Goal: Task Accomplishment & Management: Complete application form

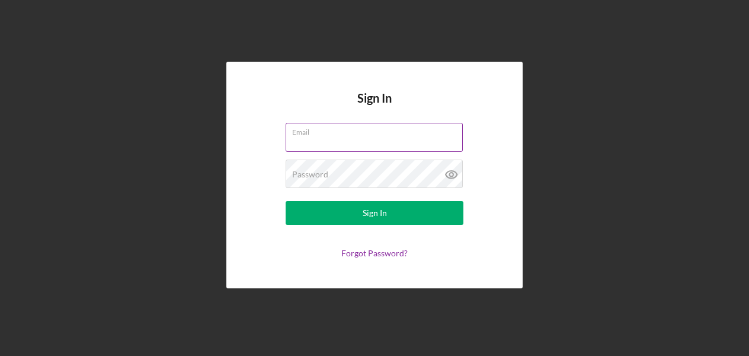
click at [394, 143] on input "Email" at bounding box center [374, 137] width 177 height 28
click at [457, 143] on input "Email" at bounding box center [374, 137] width 177 height 28
click at [442, 144] on input "Email" at bounding box center [374, 137] width 177 height 28
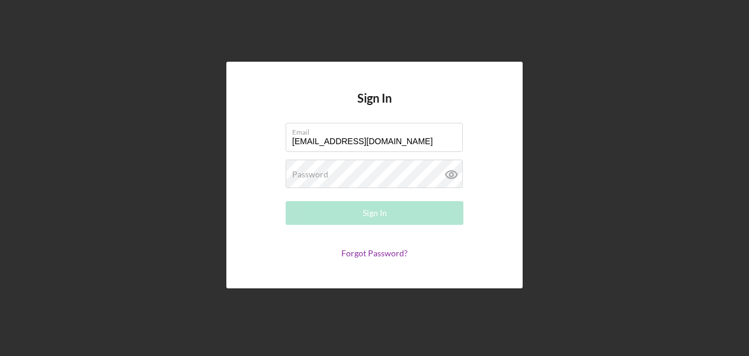
type input "[EMAIL_ADDRESS][DOMAIN_NAME]"
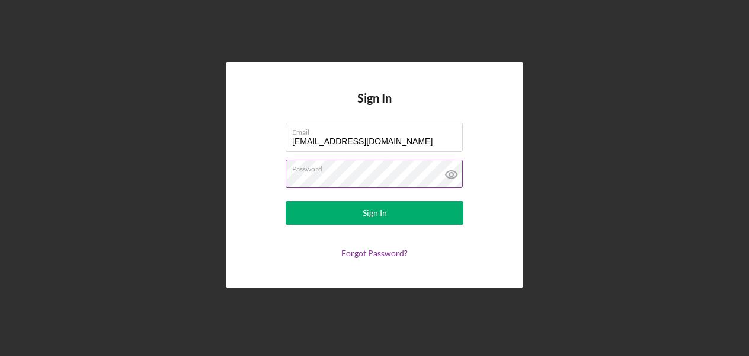
click at [455, 175] on icon at bounding box center [452, 174] width 30 height 30
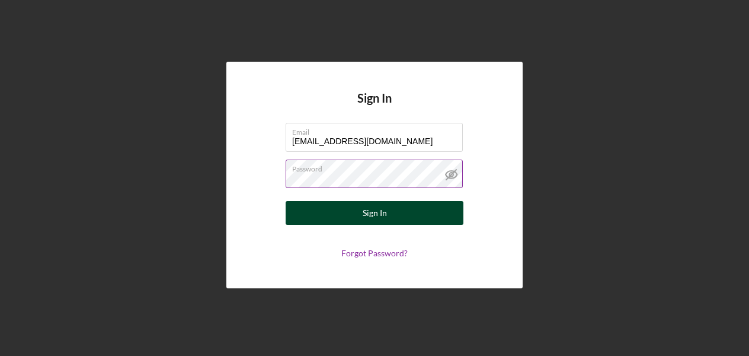
click at [424, 214] on button "Sign In" at bounding box center [375, 213] width 178 height 24
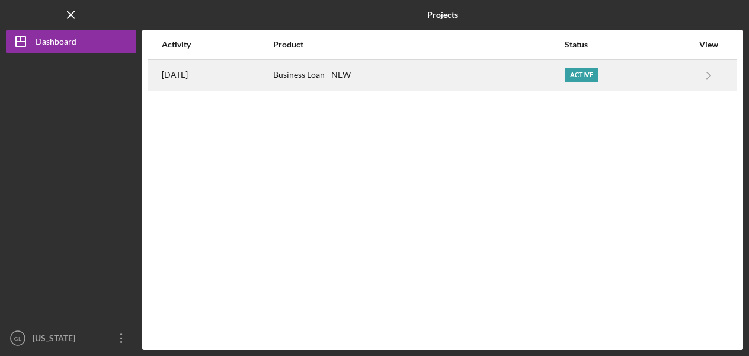
click at [582, 79] on div "Active" at bounding box center [582, 75] width 34 height 15
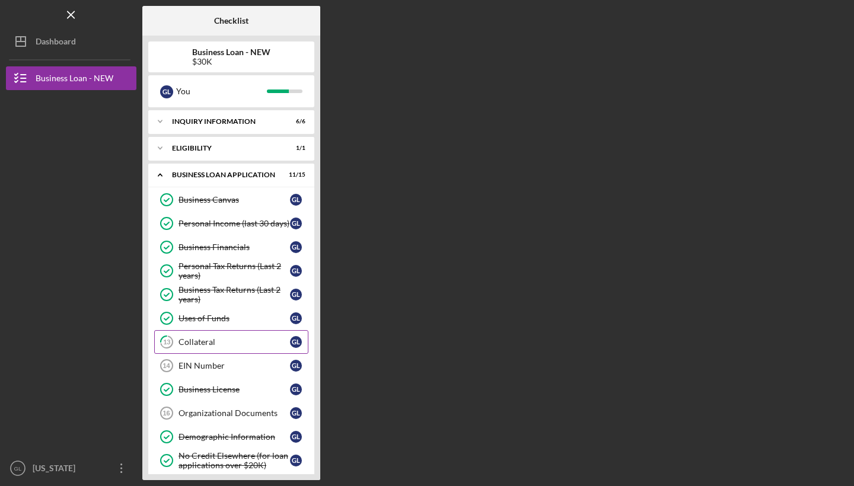
click at [224, 344] on div "Collateral" at bounding box center [233, 341] width 111 height 9
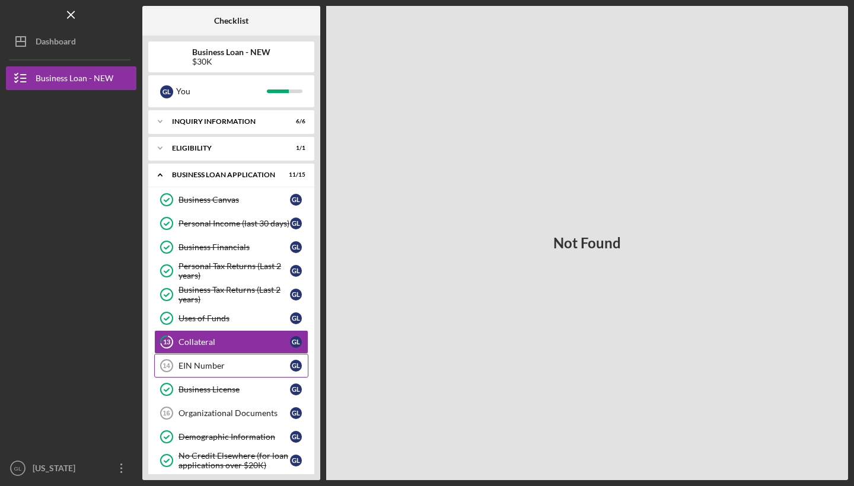
click at [224, 355] on div "EIN Number" at bounding box center [233, 365] width 111 height 9
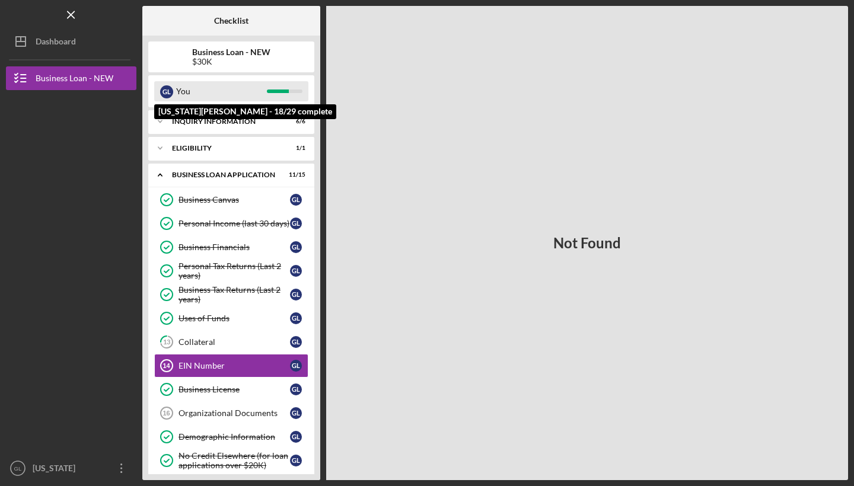
click at [207, 91] on div "You" at bounding box center [221, 91] width 91 height 20
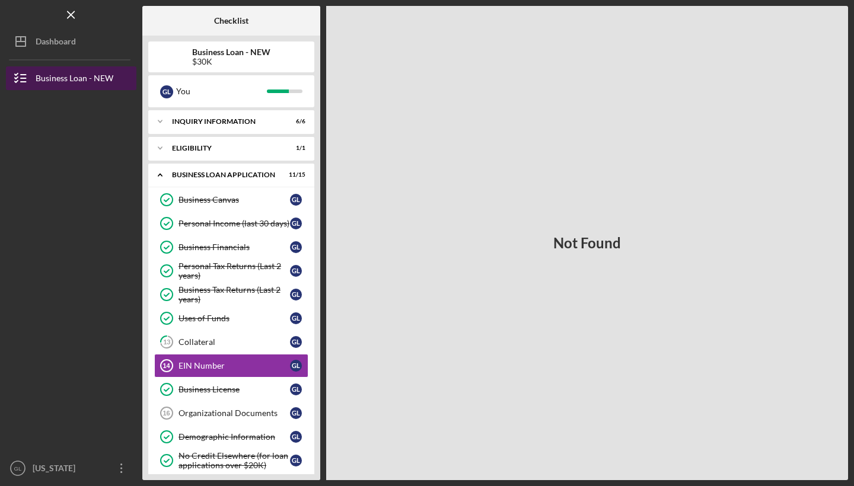
click at [110, 78] on div "Business Loan - NEW" at bounding box center [75, 79] width 78 height 27
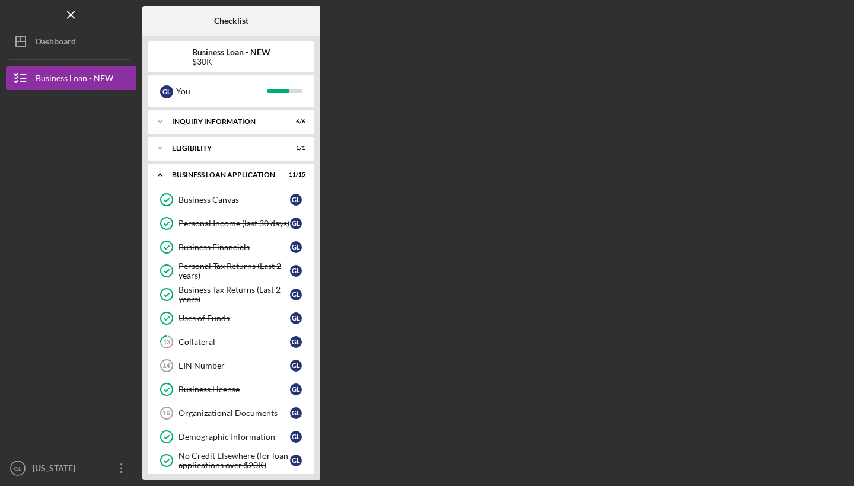
click at [241, 136] on div "Icon/Expander INQUIRY INFORMATION 6 / 6 Icon/Expander ELIGIBILITY 1 / 1 Icon/Ex…" at bounding box center [231, 292] width 166 height 364
click at [230, 152] on div "Icon/Expander ELIGIBILITY 1 / 1" at bounding box center [231, 148] width 166 height 24
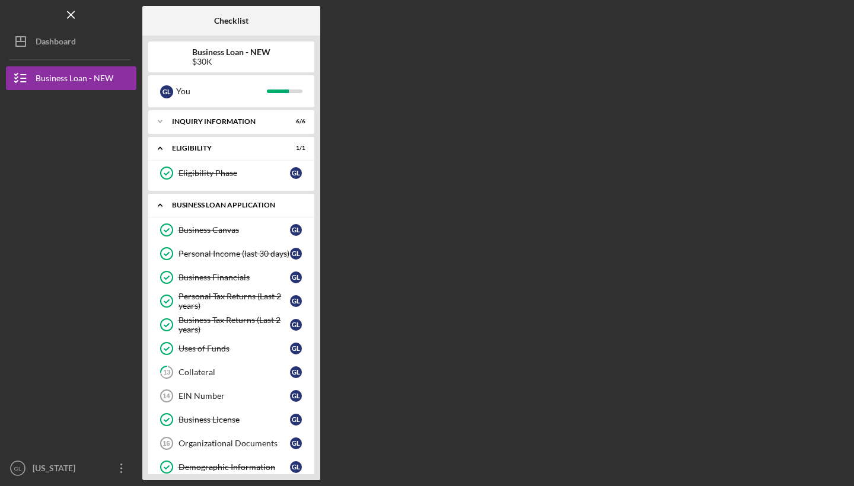
click at [216, 214] on div "Icon/Expander BUSINESS LOAN APPLICATION 11 / 15" at bounding box center [231, 205] width 166 height 24
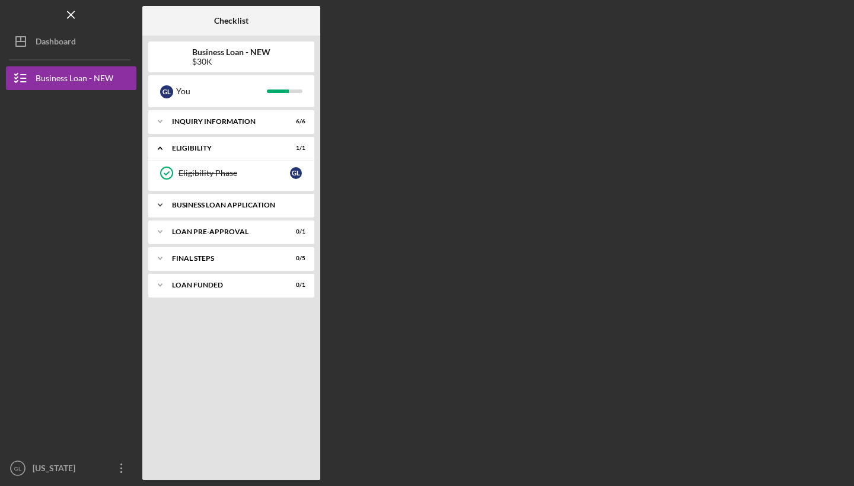
click at [219, 207] on div "BUSINESS LOAN APPLICATION" at bounding box center [235, 205] width 127 height 7
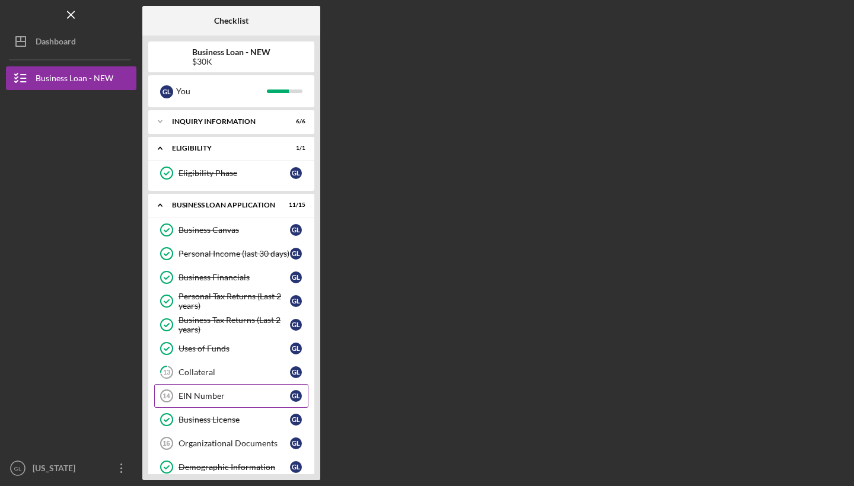
click at [190, 355] on div "EIN Number" at bounding box center [233, 395] width 111 height 9
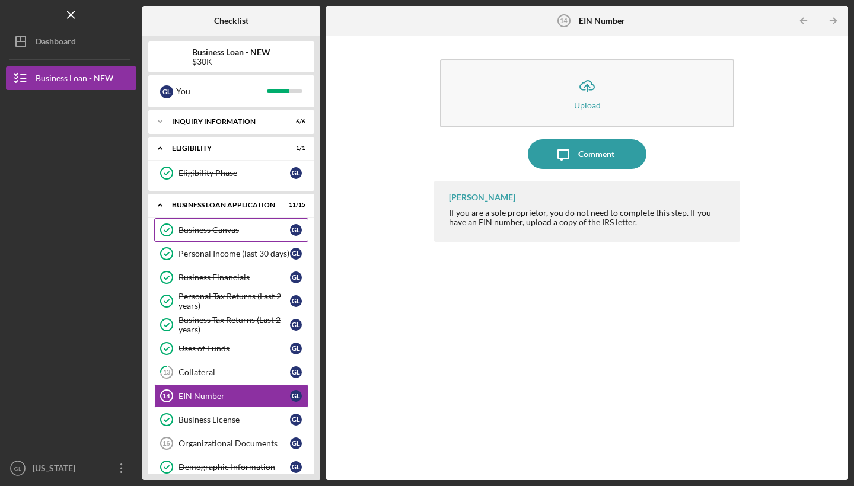
click at [229, 226] on div "Business Canvas" at bounding box center [233, 229] width 111 height 9
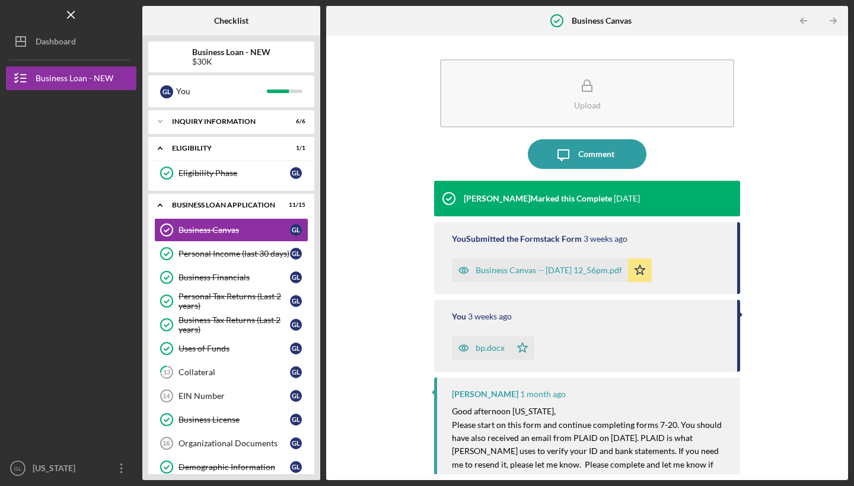
click at [507, 268] on div "Business Canvas -- [DATE] 12_56pm.pdf" at bounding box center [548, 270] width 146 height 9
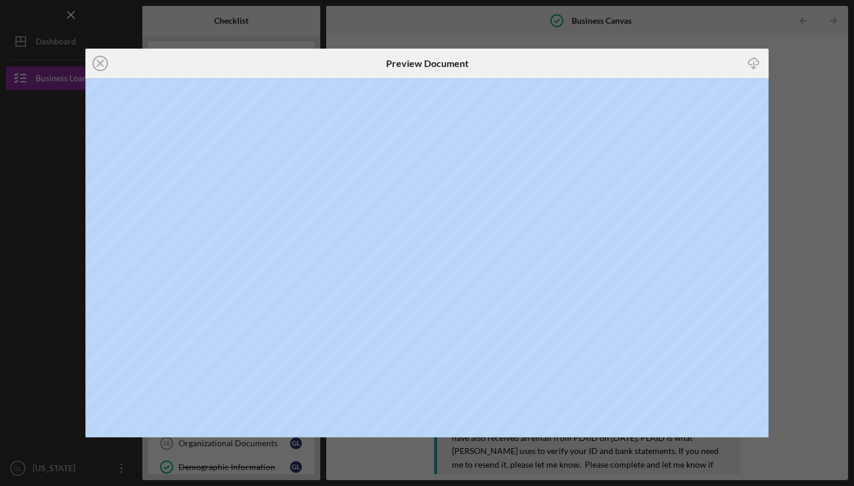
drag, startPoint x: 621, startPoint y: 63, endPoint x: 534, endPoint y: 68, distance: 86.7
click at [534, 69] on div "Icon/Close Preview Document Icon/Download" at bounding box center [426, 64] width 683 height 30
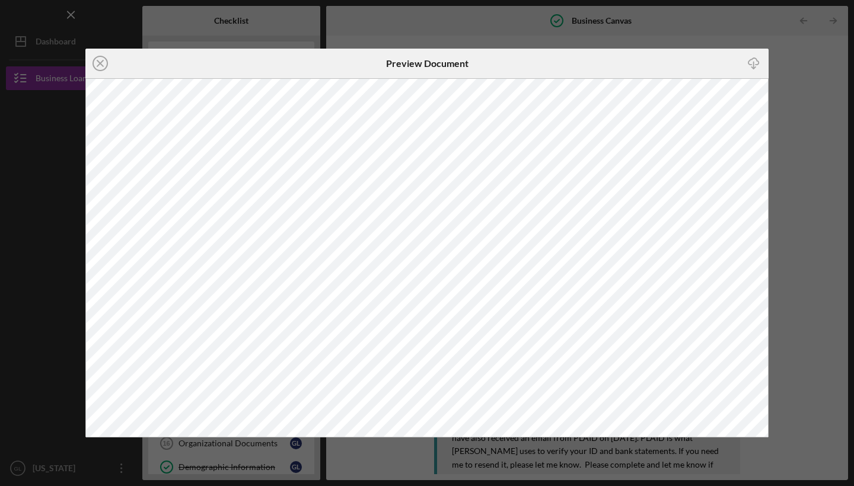
drag, startPoint x: 525, startPoint y: 69, endPoint x: 434, endPoint y: 68, distance: 90.7
click at [434, 69] on div "Preview Document" at bounding box center [427, 64] width 228 height 30
click at [135, 133] on div "Icon/Close Preview Document Icon/Download" at bounding box center [426, 243] width 683 height 389
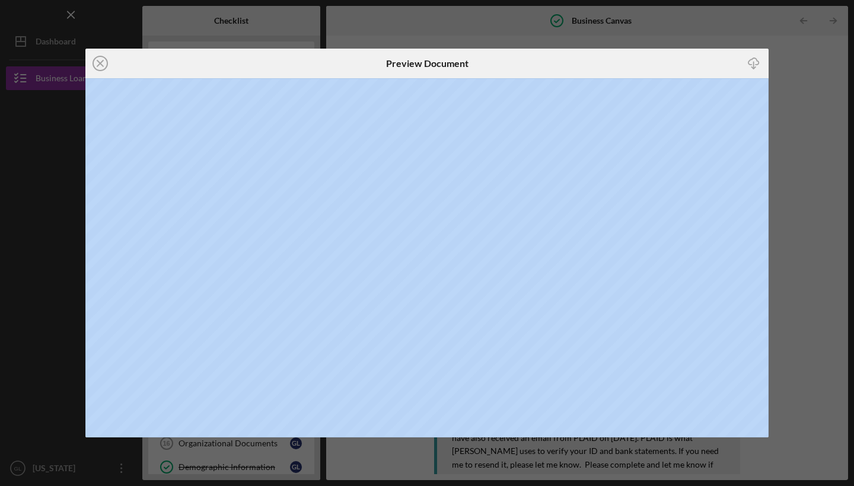
click at [452, 78] on div "Icon/Close Preview Document Icon/Download" at bounding box center [426, 243] width 683 height 389
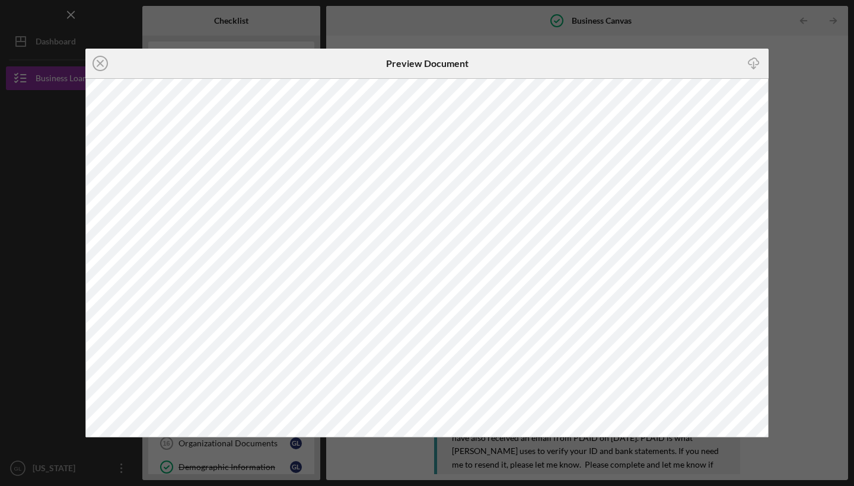
click at [550, 59] on div "Icon/Download" at bounding box center [655, 64] width 228 height 30
click at [749, 305] on div "Icon/Close Preview Document Icon/Download" at bounding box center [427, 243] width 854 height 486
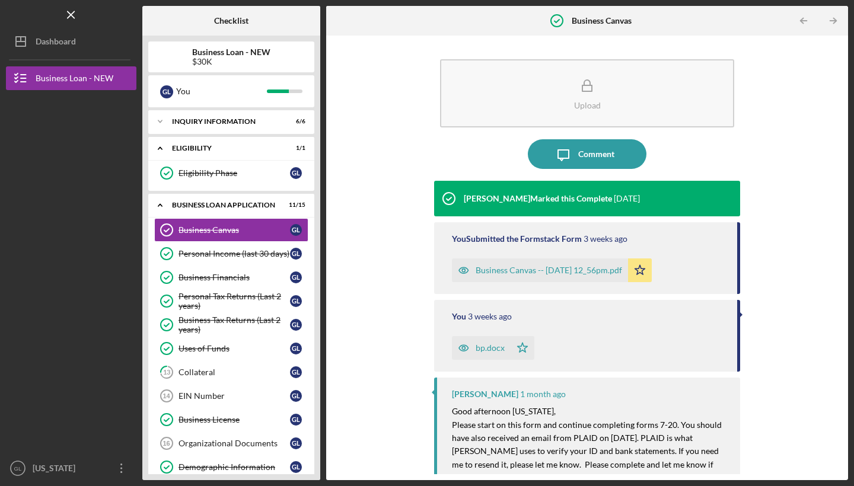
click at [538, 269] on div "Business Canvas -- [DATE] 12_56pm.pdf" at bounding box center [548, 270] width 146 height 9
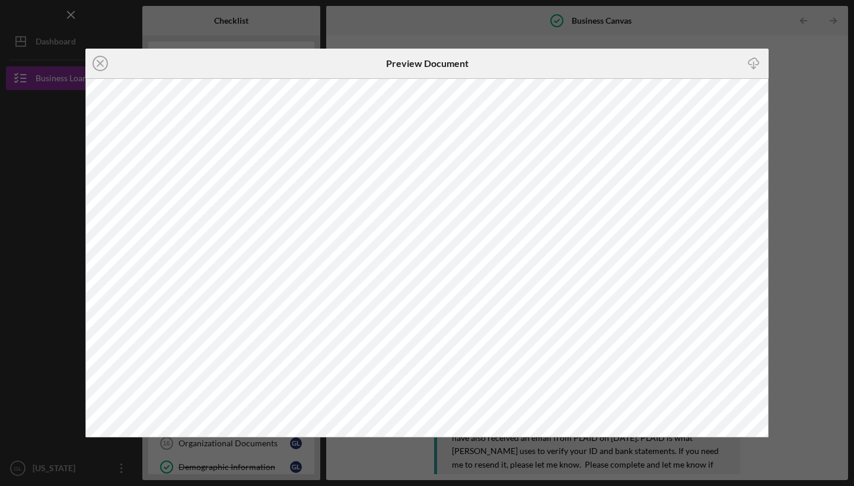
click at [583, 127] on div "Icon/Close Preview Document Icon/Download" at bounding box center [426, 243] width 683 height 389
click at [590, 76] on div "Icon/Download" at bounding box center [655, 64] width 228 height 30
click at [102, 63] on icon "Icon/Close" at bounding box center [100, 64] width 30 height 30
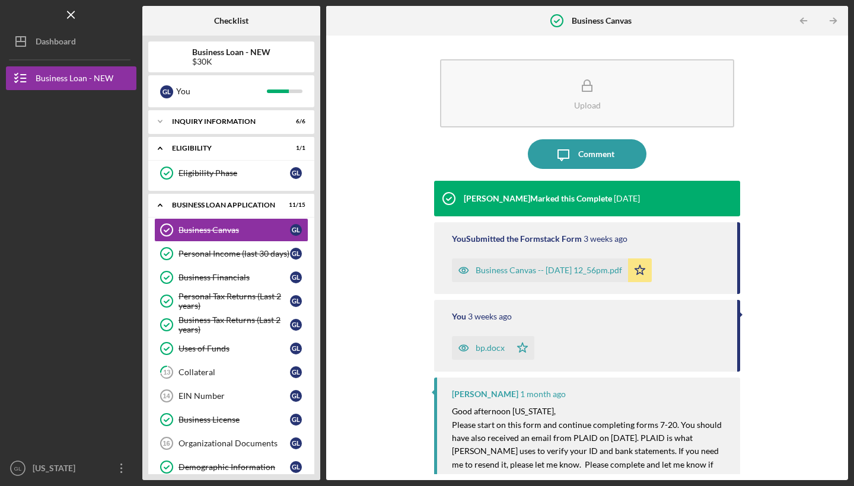
click at [570, 275] on div "Business Canvas -- [DATE] 12_56pm.pdf" at bounding box center [540, 270] width 176 height 24
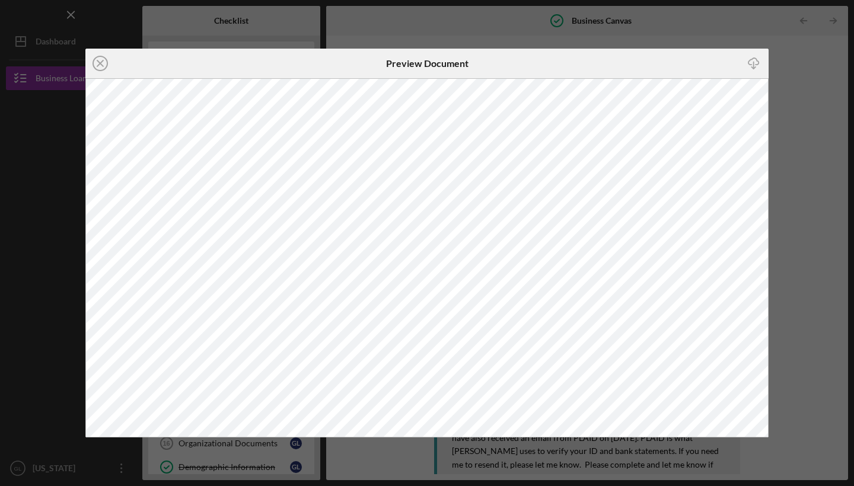
click at [706, 64] on div "Icon/Download" at bounding box center [655, 64] width 228 height 30
click at [749, 60] on icon "Icon/Download" at bounding box center [753, 63] width 27 height 27
click at [96, 59] on icon "Icon/Close" at bounding box center [100, 64] width 30 height 30
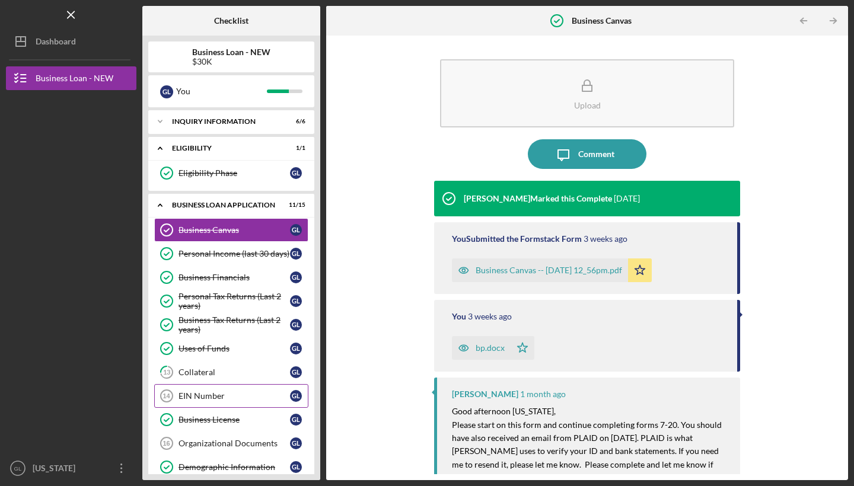
click at [248, 355] on div "EIN Number" at bounding box center [233, 395] width 111 height 9
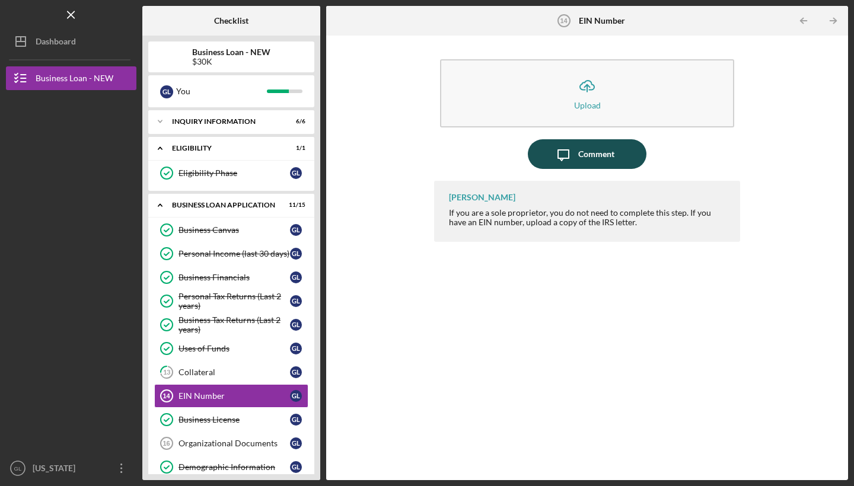
click at [609, 162] on div "Comment" at bounding box center [596, 154] width 36 height 30
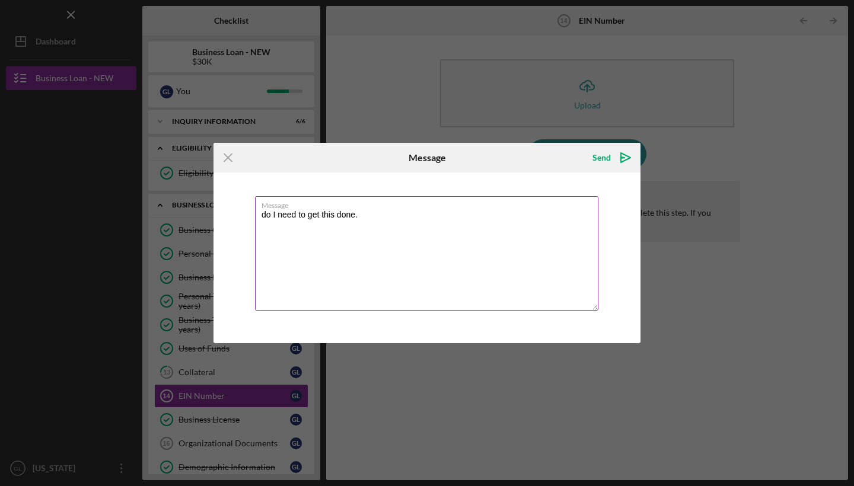
click at [430, 205] on label "Message" at bounding box center [429, 203] width 337 height 13
click at [430, 205] on textarea "do I need to get this done." at bounding box center [426, 253] width 343 height 114
type textarea "do I need to get this done?"
click at [606, 162] on div "Send" at bounding box center [601, 158] width 18 height 24
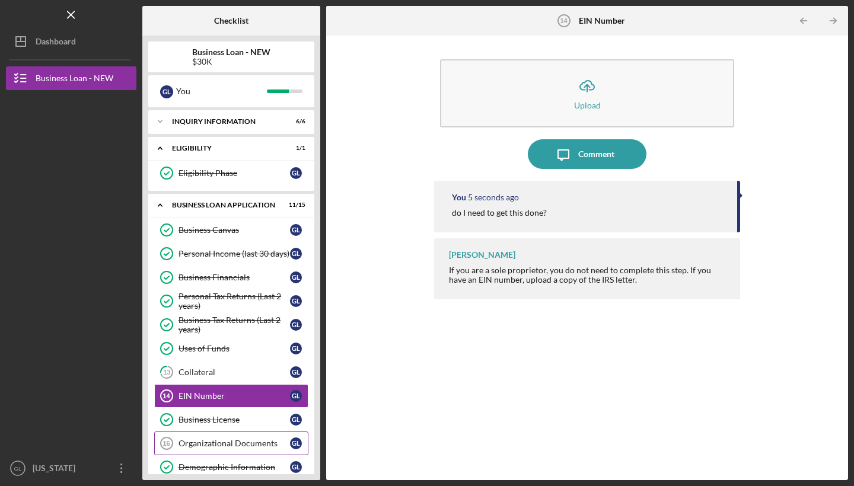
click at [270, 355] on div "Organizational Documents" at bounding box center [233, 443] width 111 height 9
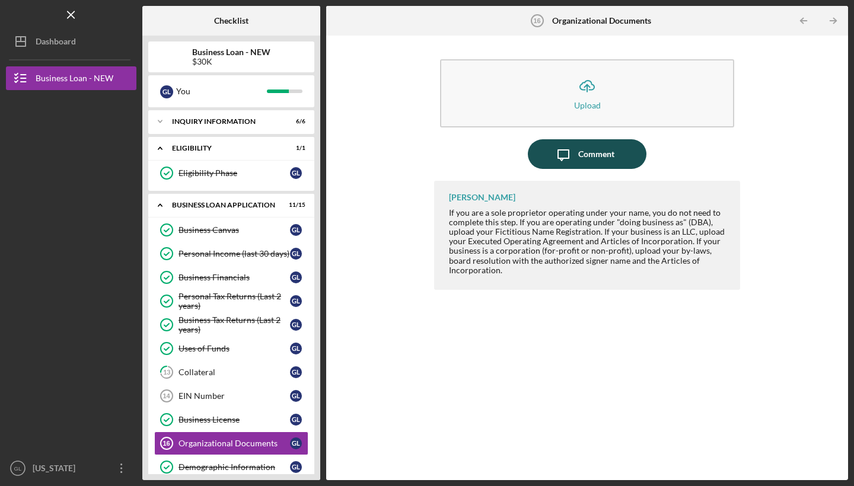
click at [605, 144] on div "Comment" at bounding box center [596, 154] width 36 height 30
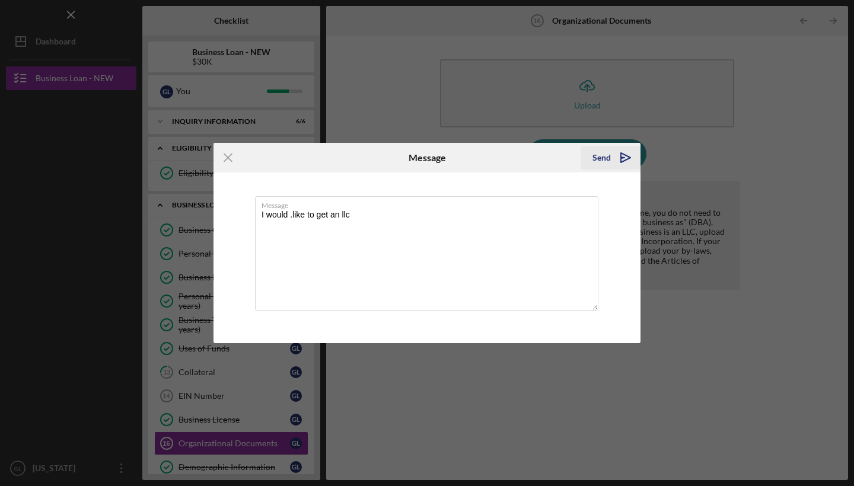
type textarea "I would .like to get an llc"
click at [614, 161] on icon "Icon/icon-invite-send" at bounding box center [626, 158] width 30 height 30
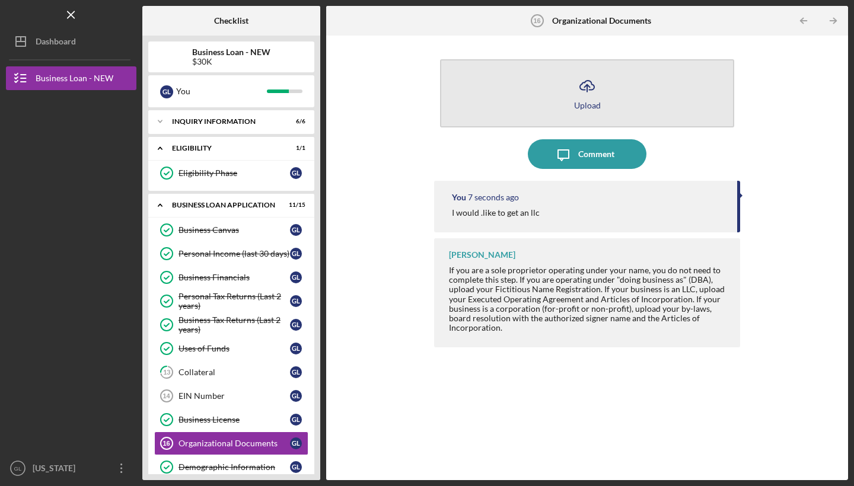
click at [598, 85] on icon "Icon/Upload" at bounding box center [587, 86] width 30 height 30
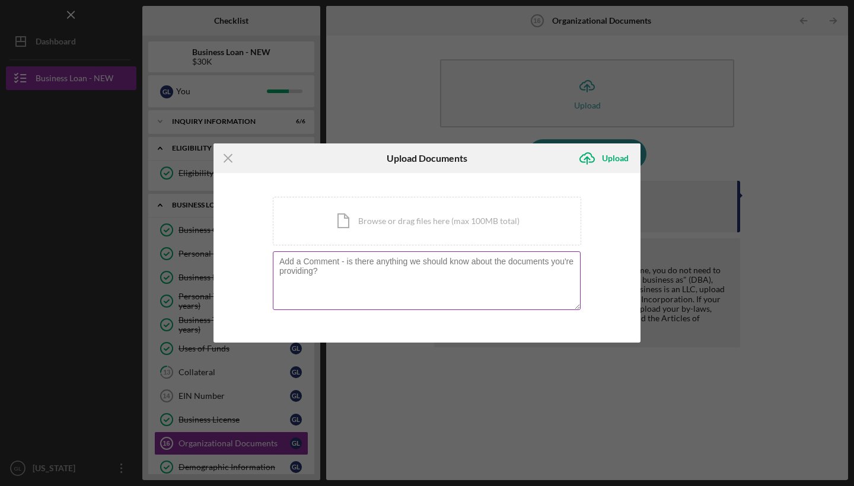
click at [417, 264] on textarea at bounding box center [427, 280] width 308 height 58
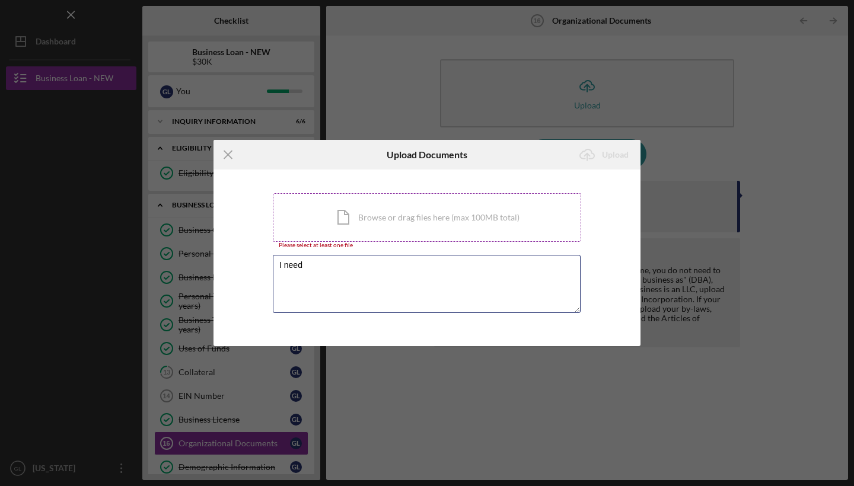
type textarea "I need"
click at [317, 218] on div "Icon/Document Browse or drag files here (max 100MB total) Tap to choose files o…" at bounding box center [427, 217] width 308 height 49
